Goal: Transaction & Acquisition: Purchase product/service

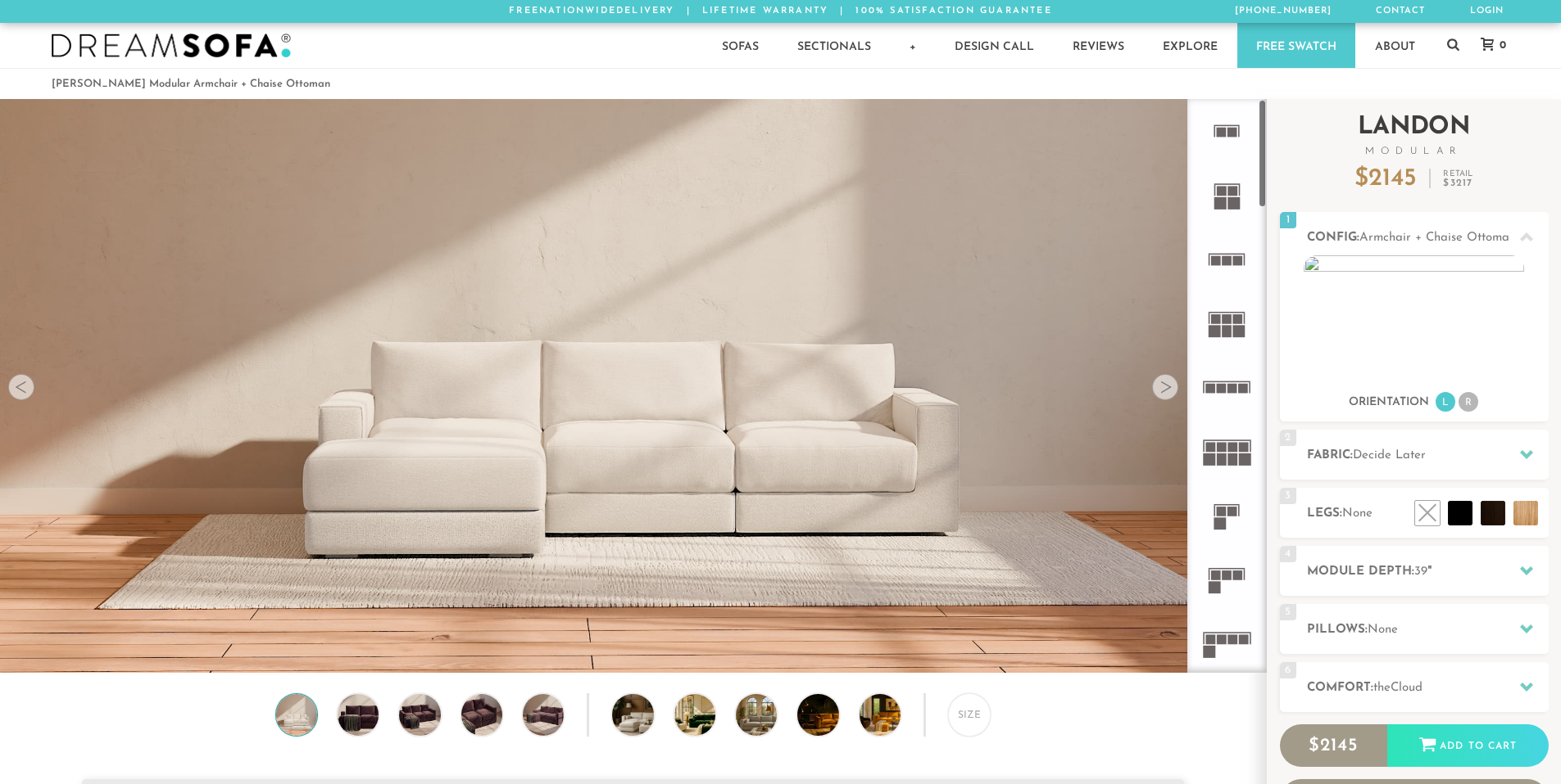
click at [1404, 623] on div "Introducing [PERSON_NAME] Modular $ 2145 Retail $ 3217 $ 2145 Retail $ 3217 Ord…" at bounding box center [1414, 480] width 269 height 761
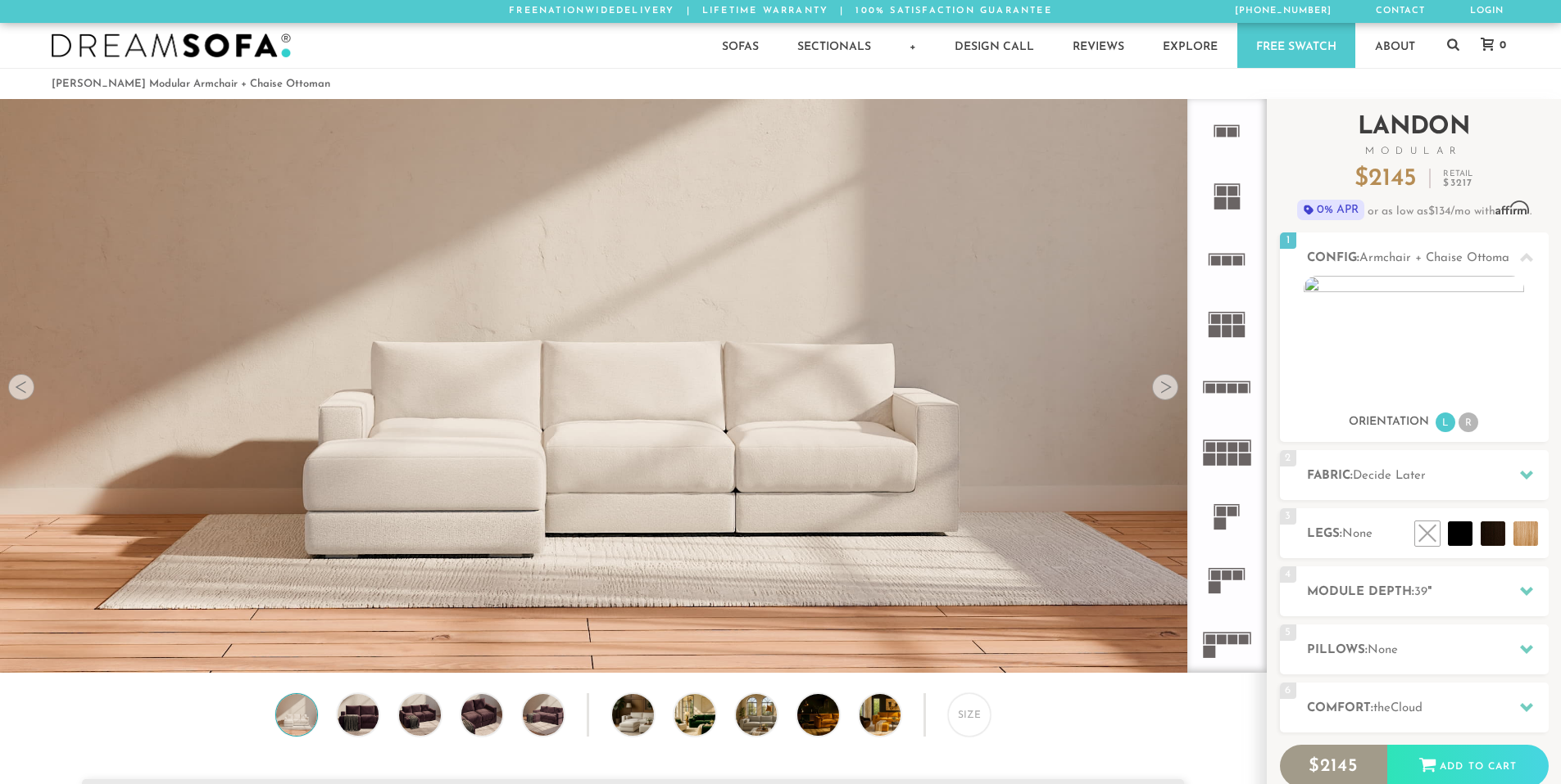
scroll to position [19168, 1549]
click at [1391, 647] on span "None" at bounding box center [1383, 650] width 30 height 12
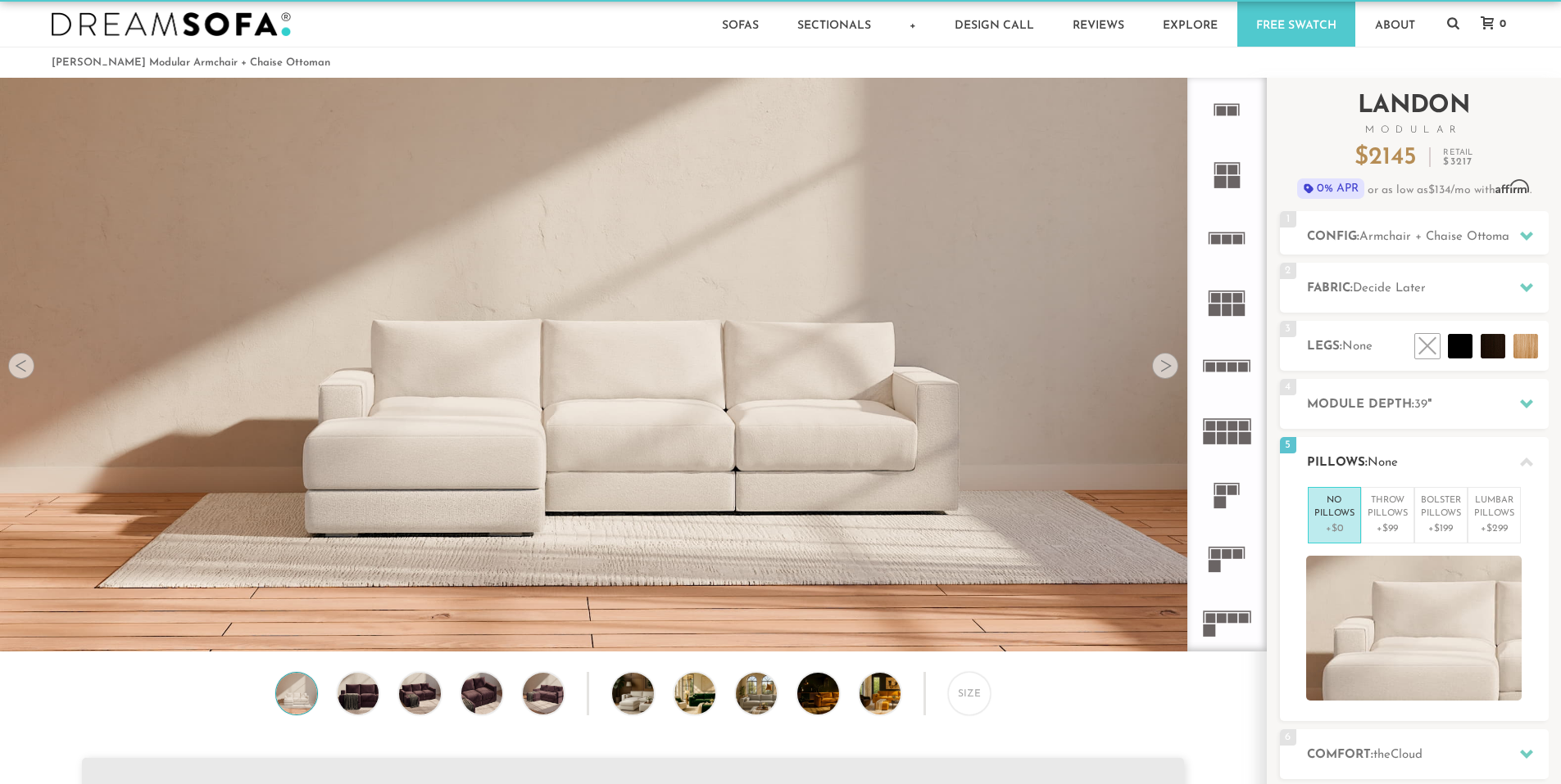
scroll to position [24, 0]
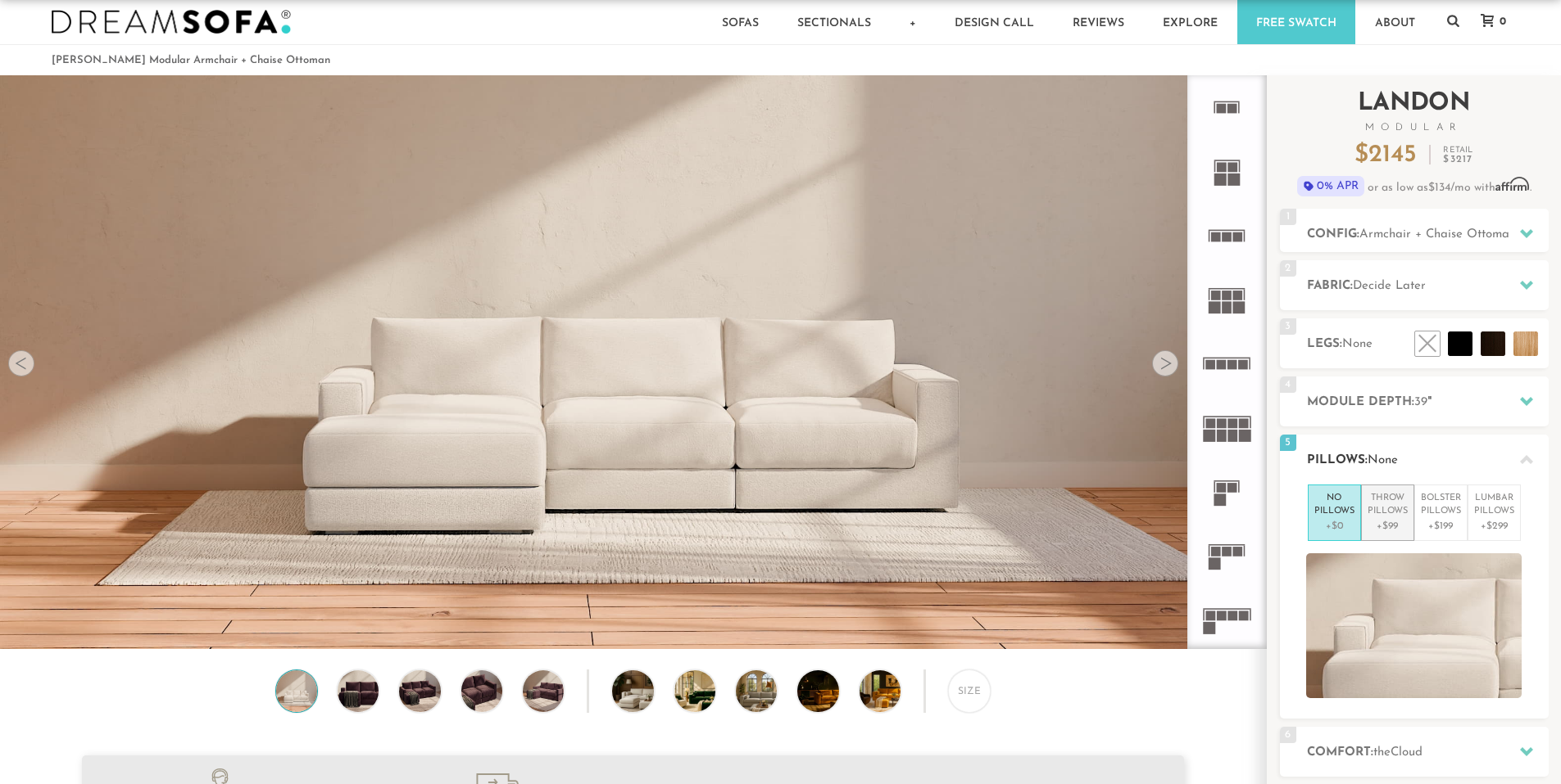
click at [1399, 530] on p "+$99" at bounding box center [1387, 526] width 40 height 15
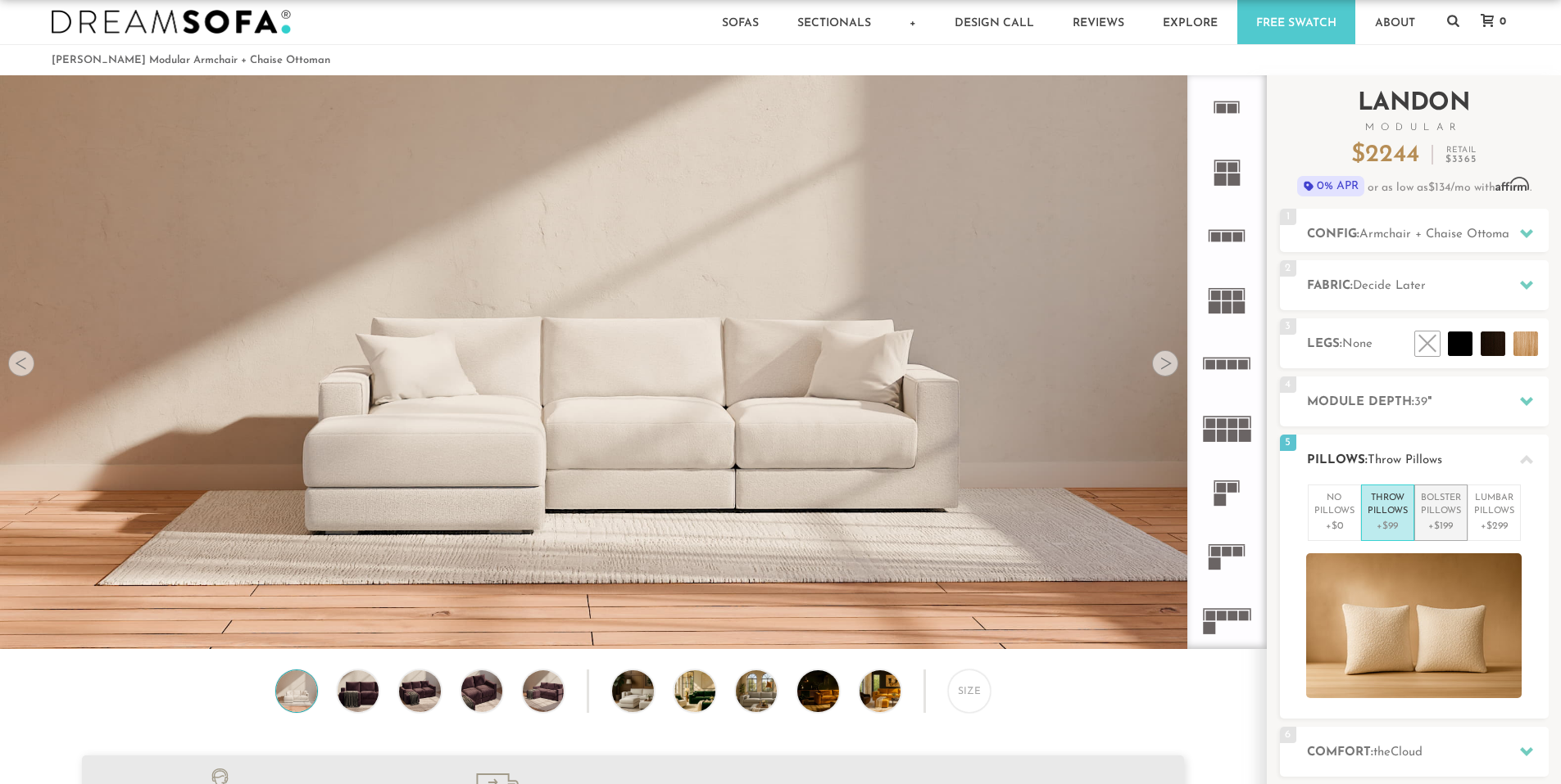
click at [1457, 519] on p "+$199" at bounding box center [1440, 526] width 40 height 15
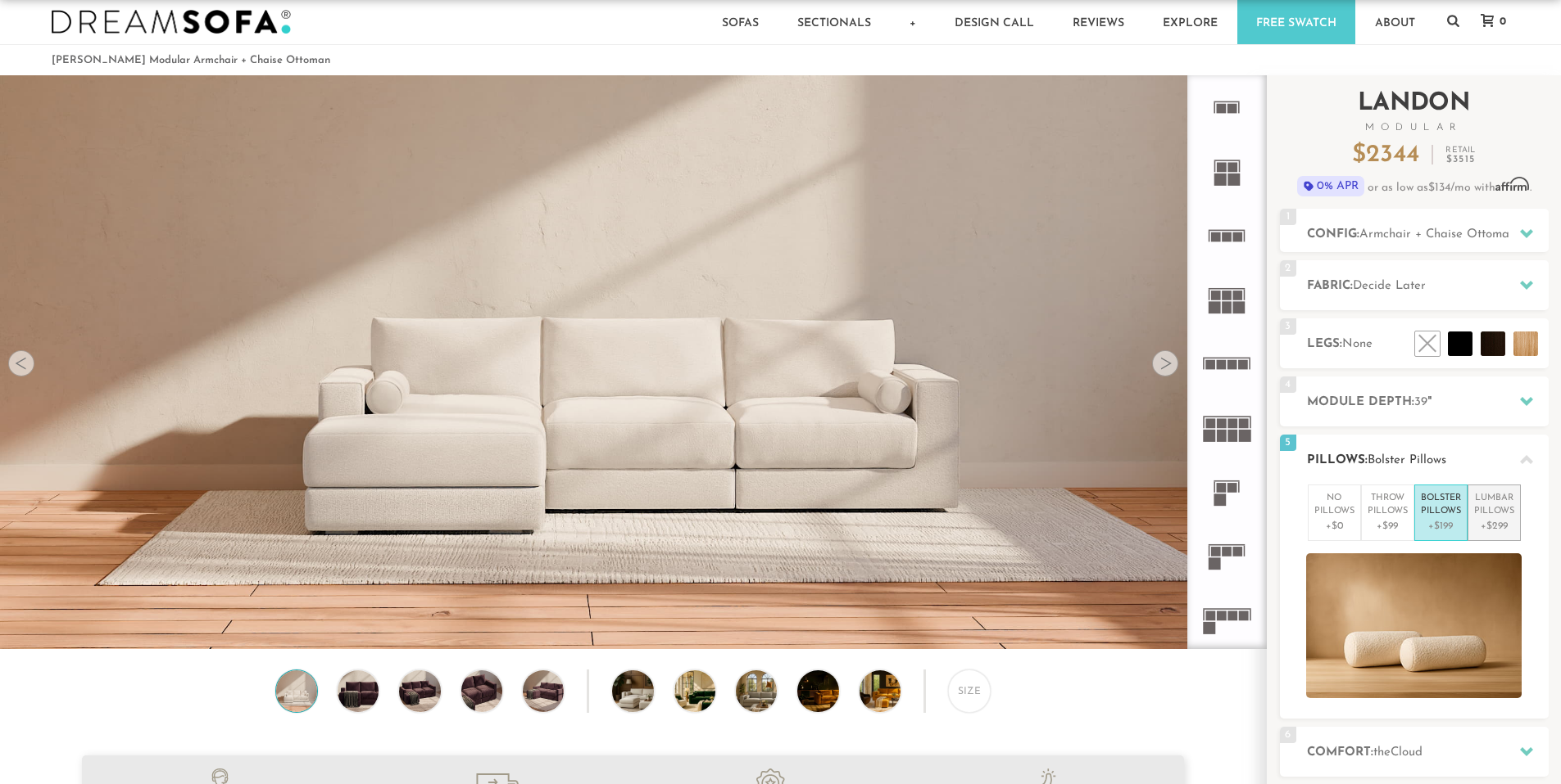
click at [1484, 514] on p "Lumbar Pillows" at bounding box center [1494, 506] width 40 height 27
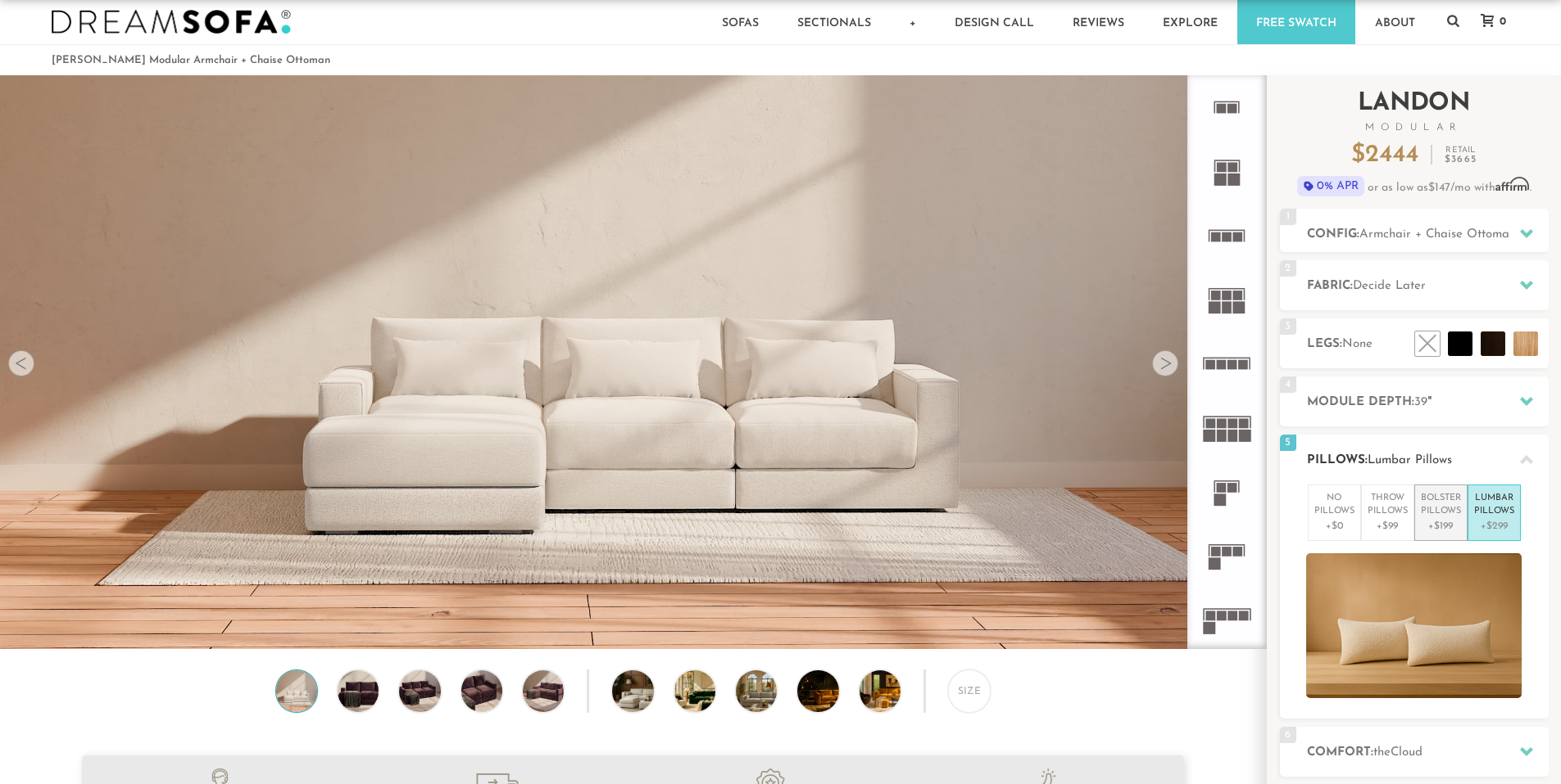
click at [1439, 513] on p "Bolster Pillows" at bounding box center [1440, 506] width 40 height 27
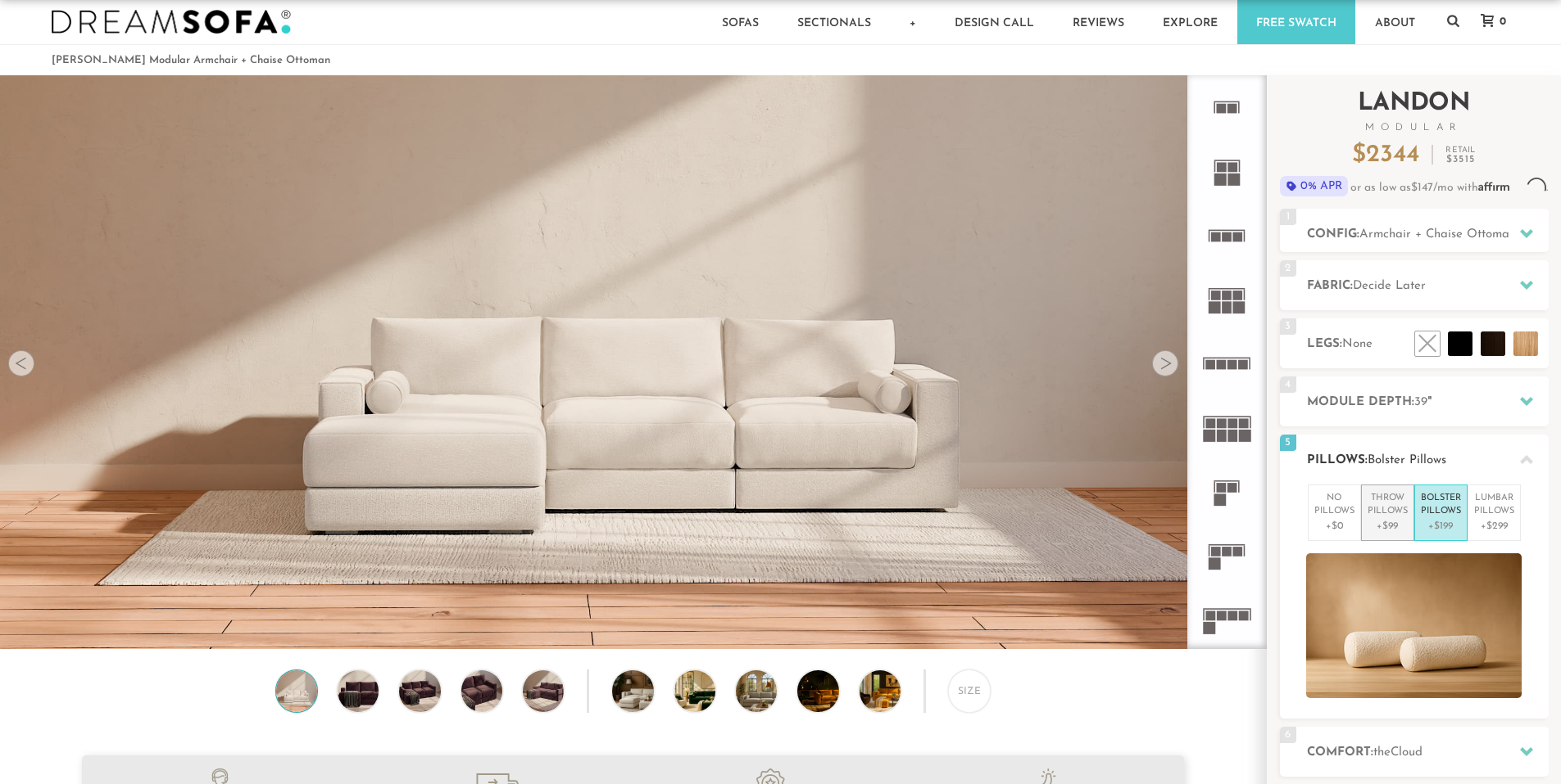
click at [1375, 513] on p "Throw Pillows" at bounding box center [1387, 506] width 40 height 27
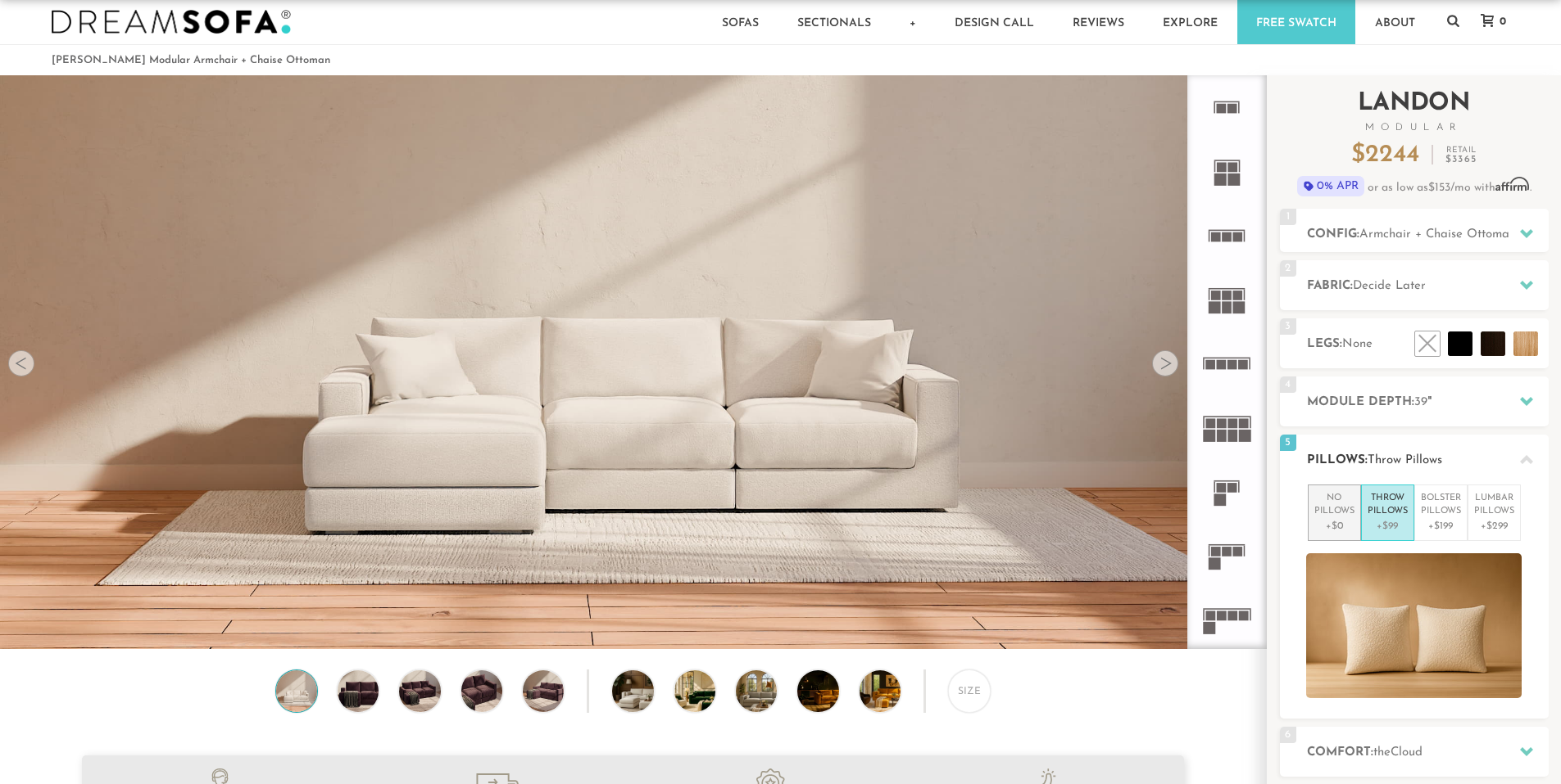
click at [1325, 520] on p "+$0" at bounding box center [1334, 526] width 40 height 15
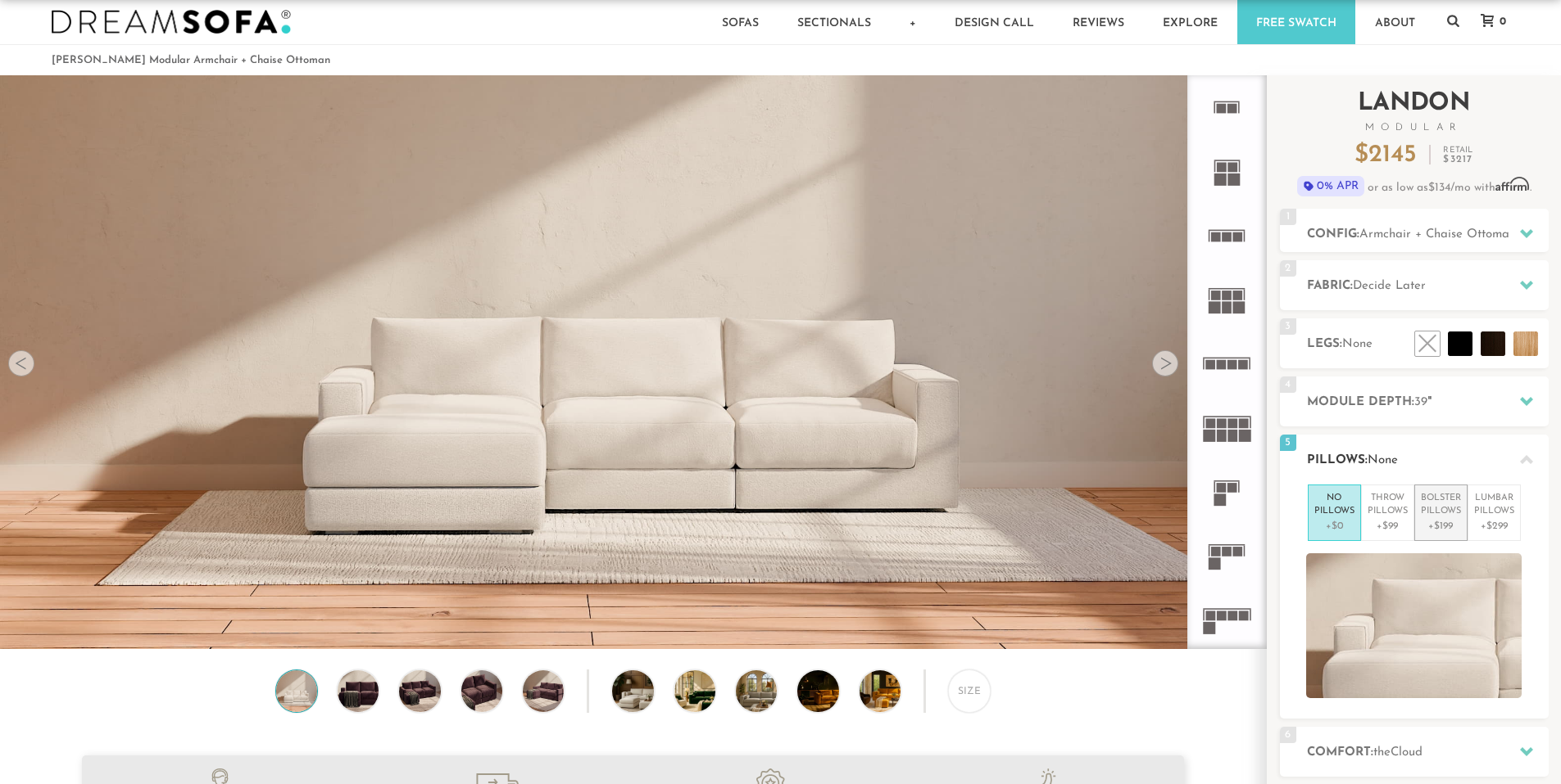
click at [1450, 519] on p "+$199" at bounding box center [1440, 526] width 40 height 15
